Goal: Book appointment/travel/reservation

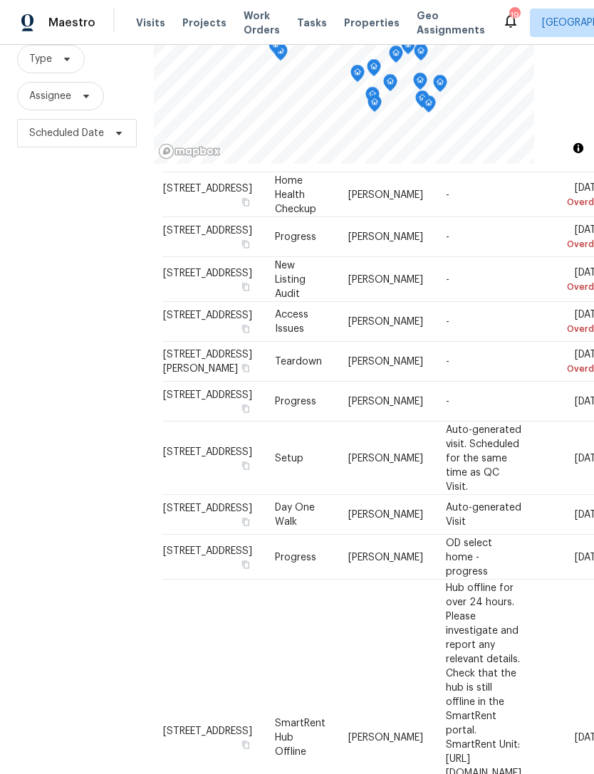
scroll to position [773, 9]
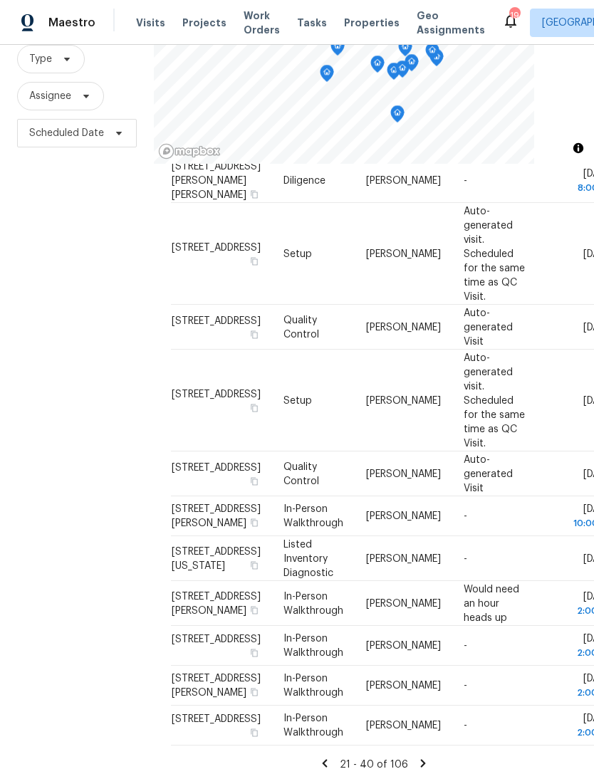
scroll to position [46, 0]
click at [422, 757] on icon at bounding box center [423, 763] width 13 height 13
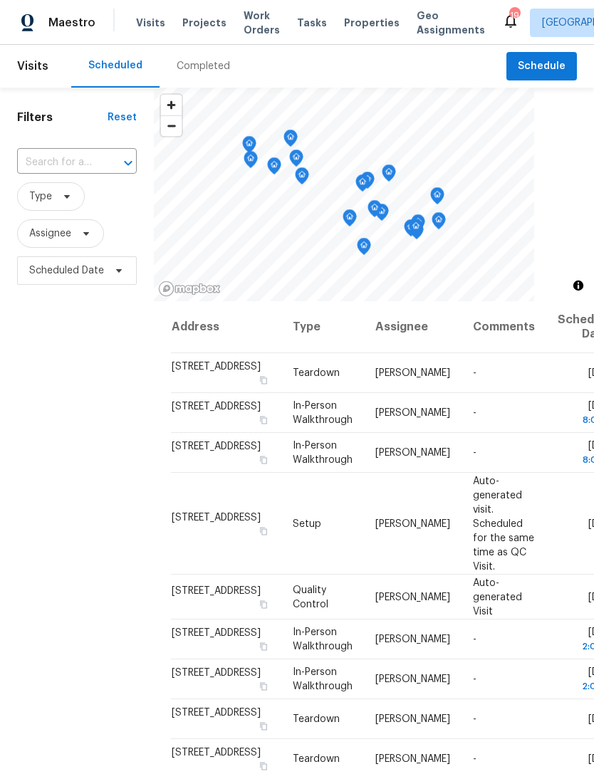
scroll to position [0, 0]
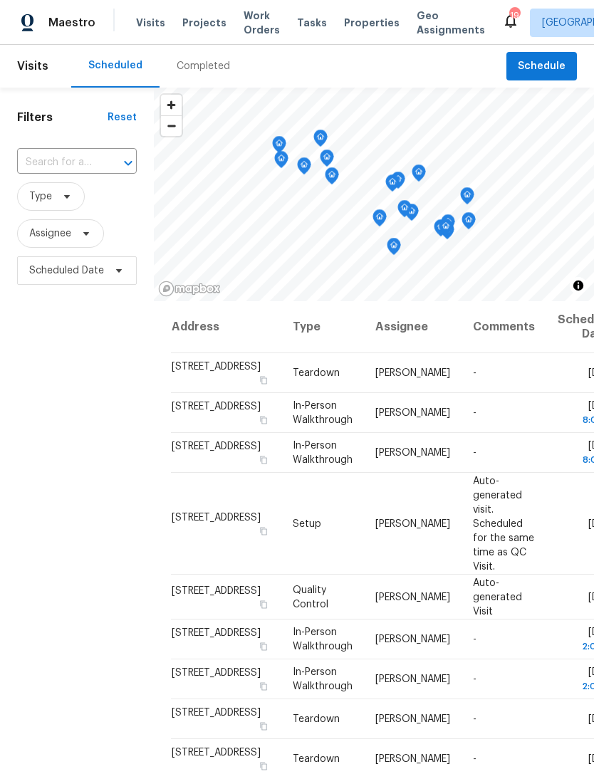
click at [509, 16] on div "19" at bounding box center [514, 16] width 10 height 14
click at [502, 27] on icon at bounding box center [510, 20] width 17 height 17
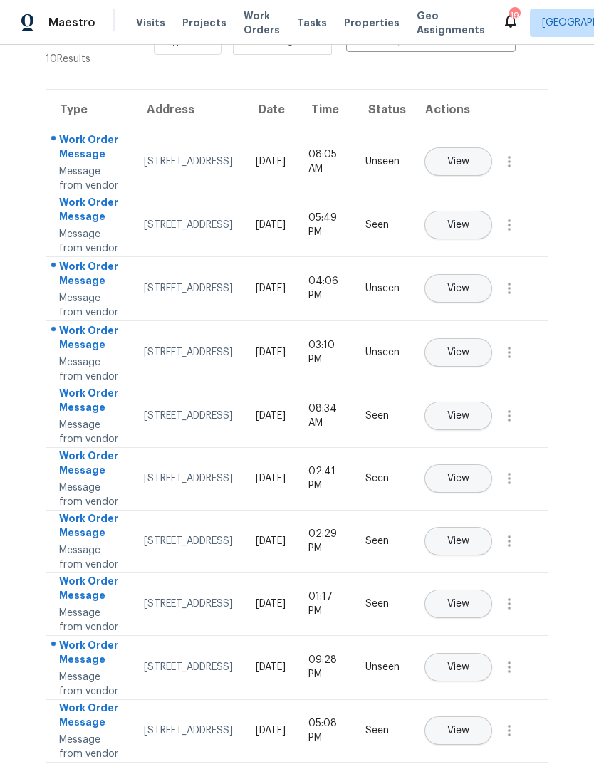
scroll to position [46, 0]
click at [197, 597] on div "3653 Oak Creek Dr, Unit E, Ontario, CA 91761" at bounding box center [188, 604] width 89 height 14
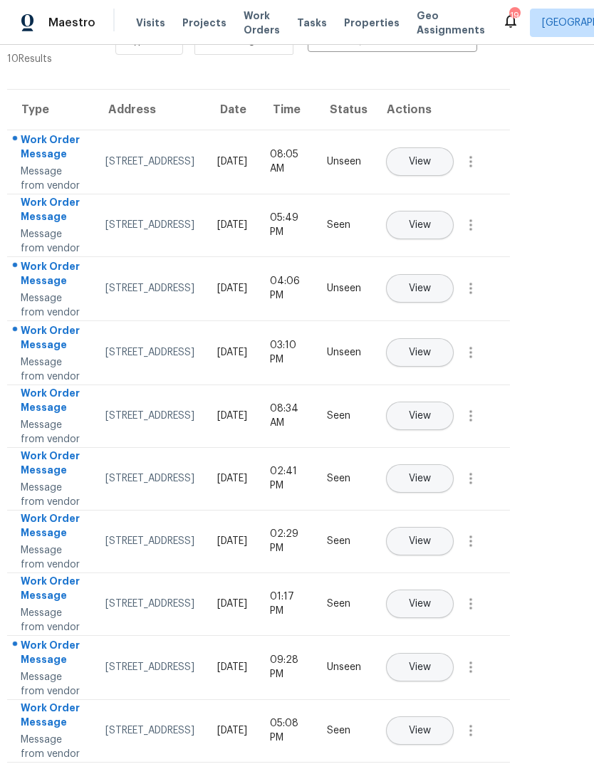
scroll to position [292, 36]
click at [433, 599] on span "View" at bounding box center [422, 604] width 22 height 11
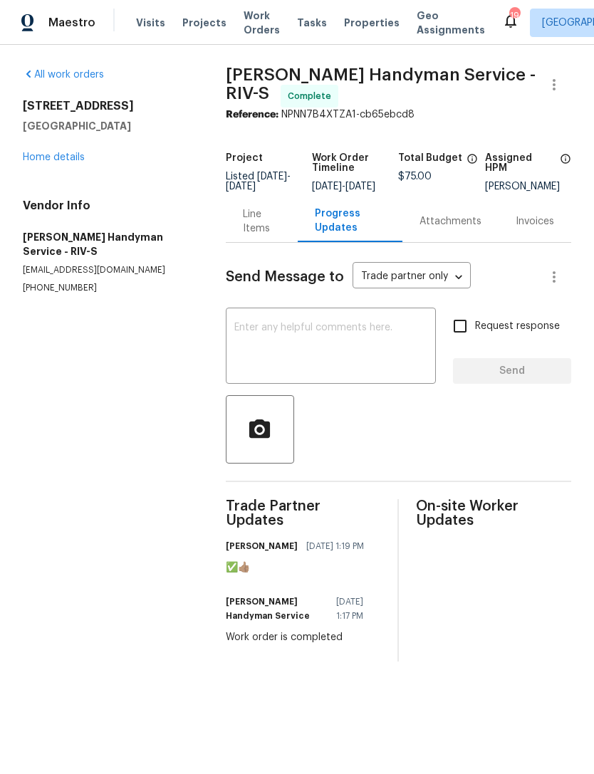
click at [71, 160] on link "Home details" at bounding box center [54, 157] width 62 height 10
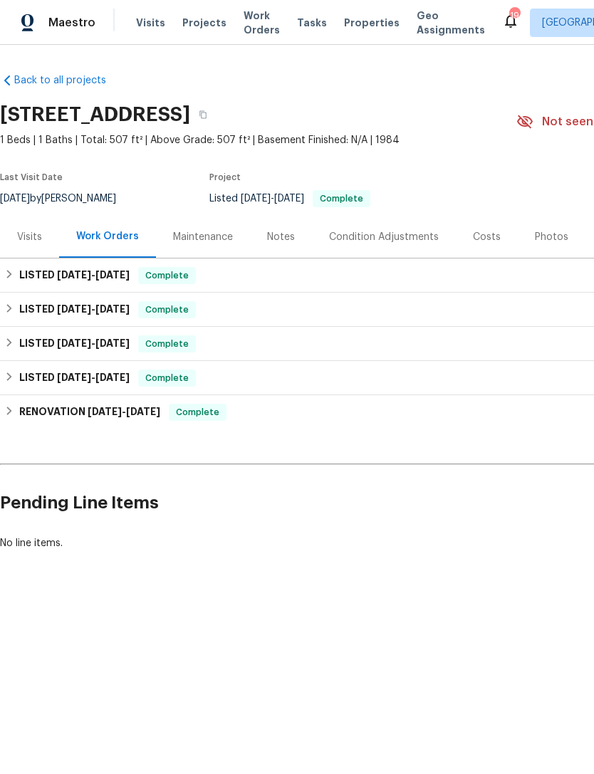
click at [72, 25] on span "Maestro" at bounding box center [71, 23] width 47 height 14
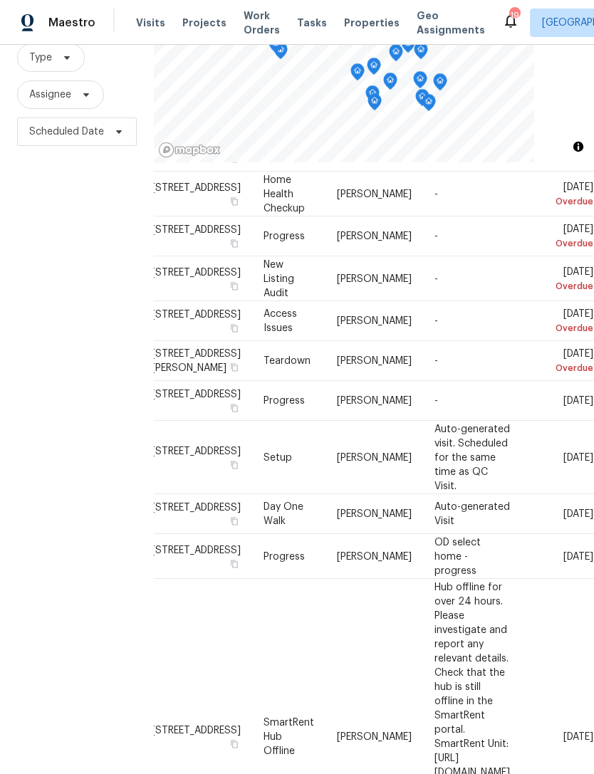
scroll to position [137, 0]
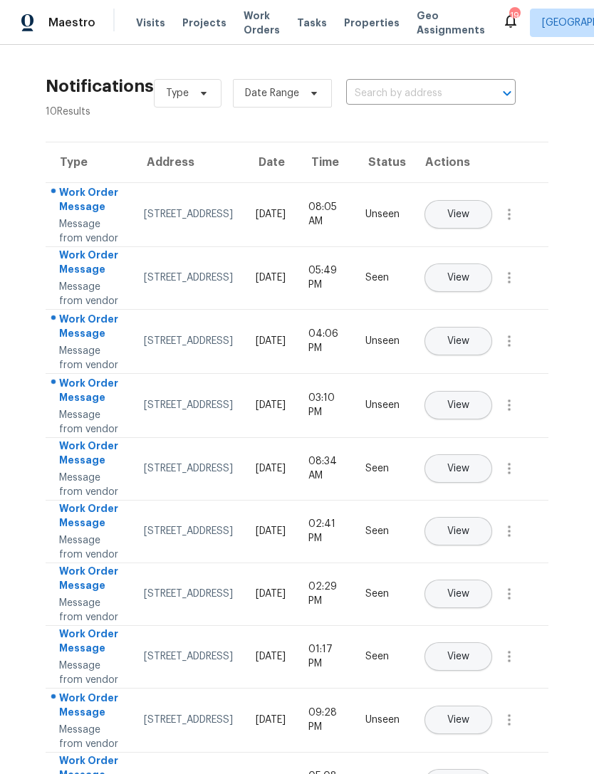
click at [76, 28] on span "Maestro" at bounding box center [71, 23] width 47 height 14
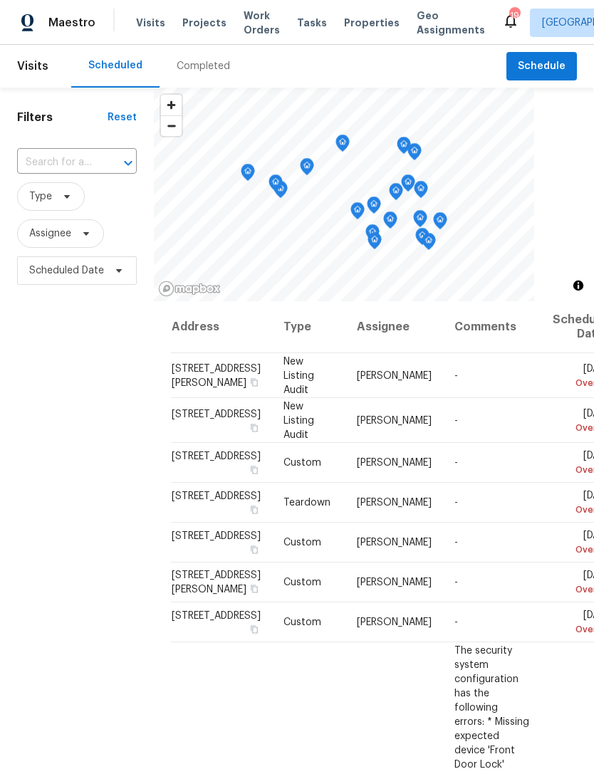
click at [62, 160] on input "text" at bounding box center [57, 163] width 80 height 22
type input "1307"
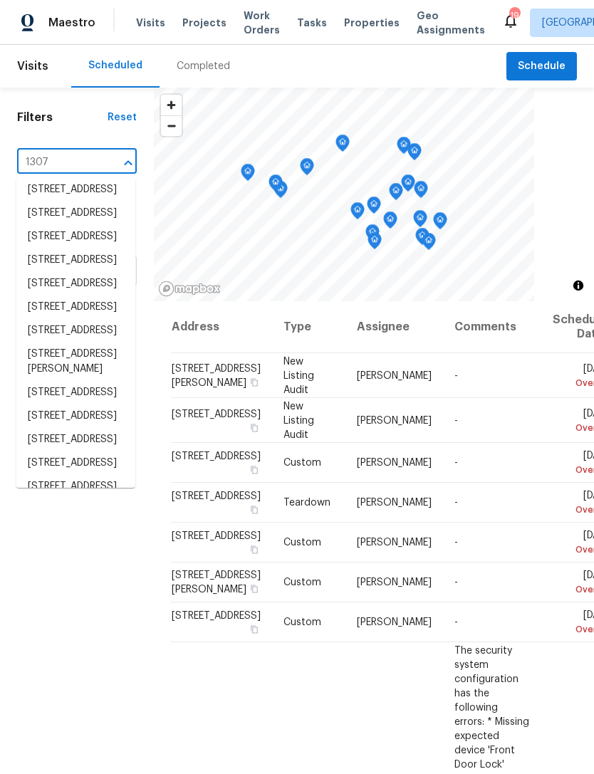
scroll to position [544, 0]
click at [98, 153] on li "[STREET_ADDRESS]" at bounding box center [75, 142] width 119 height 24
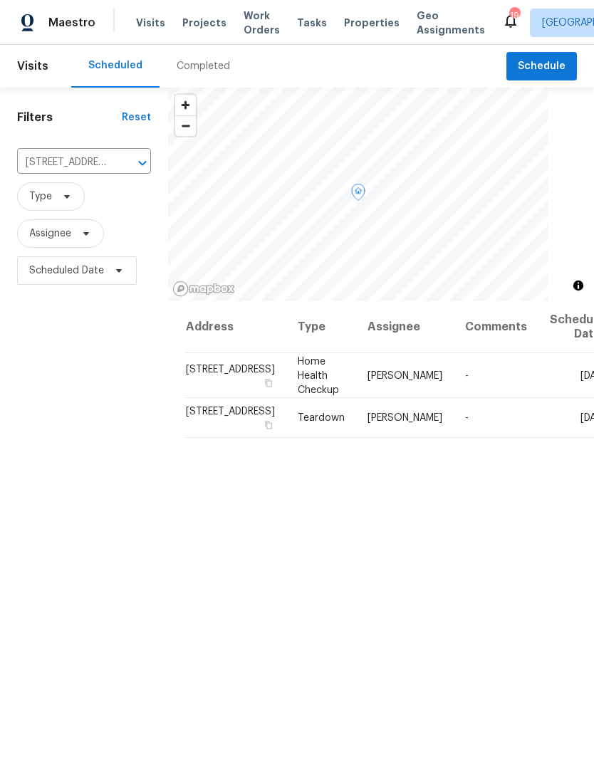
click at [0, 0] on icon at bounding box center [0, 0] width 0 height 0
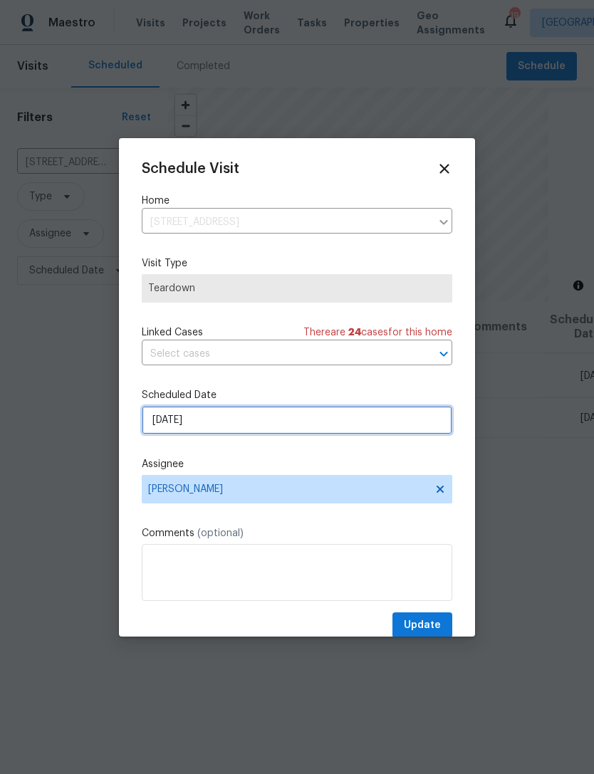
click at [251, 425] on input "[DATE]" at bounding box center [297, 420] width 311 height 28
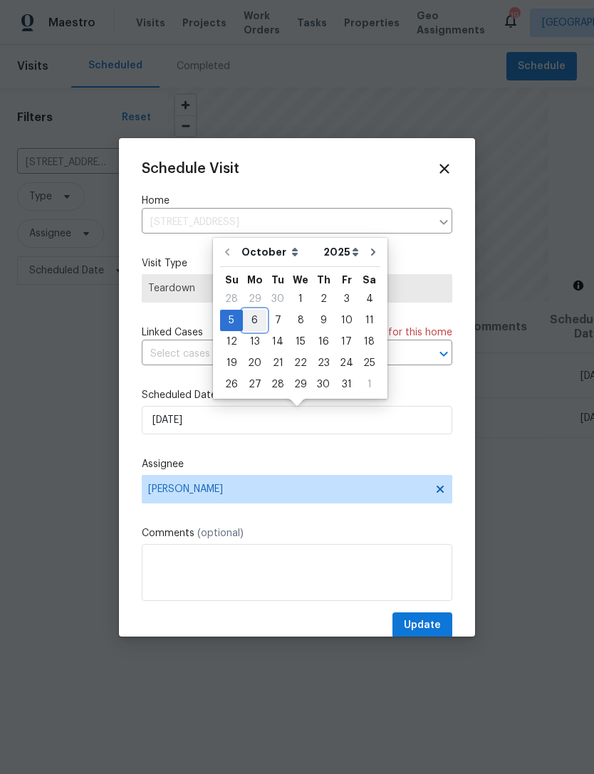
click at [258, 323] on div "6" at bounding box center [255, 321] width 24 height 20
type input "[DATE]"
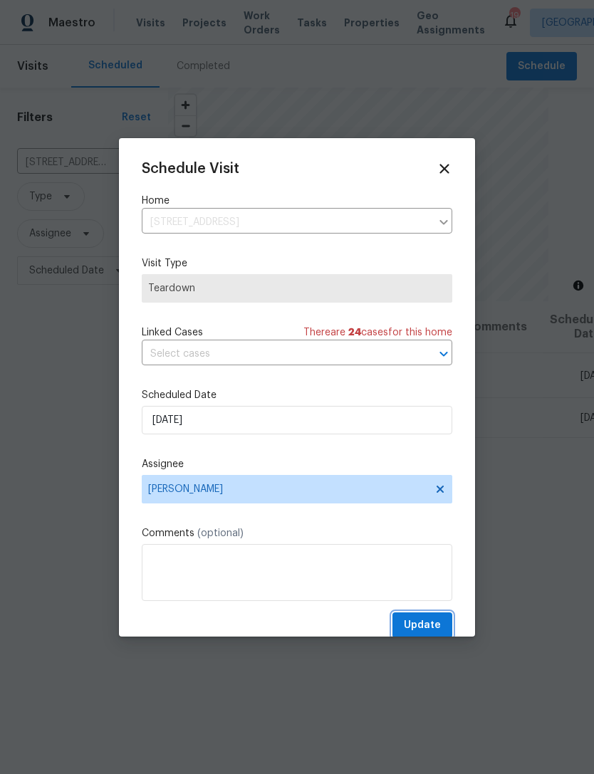
click at [425, 620] on span "Update" at bounding box center [422, 626] width 37 height 18
